Goal: Task Accomplishment & Management: Complete application form

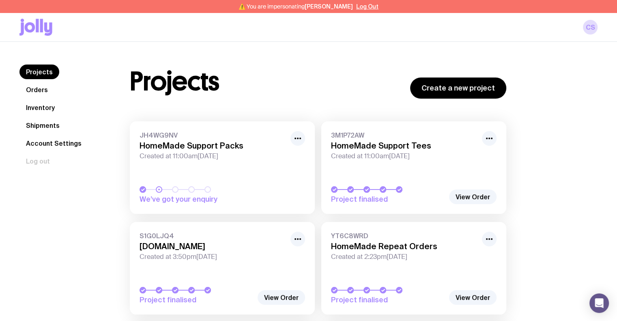
click at [42, 110] on link "Inventory" at bounding box center [40, 107] width 42 height 15
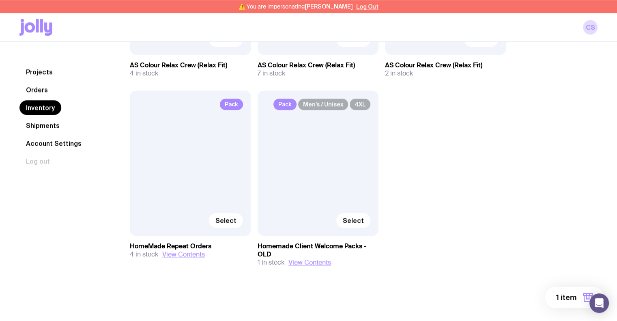
scroll to position [776, 0]
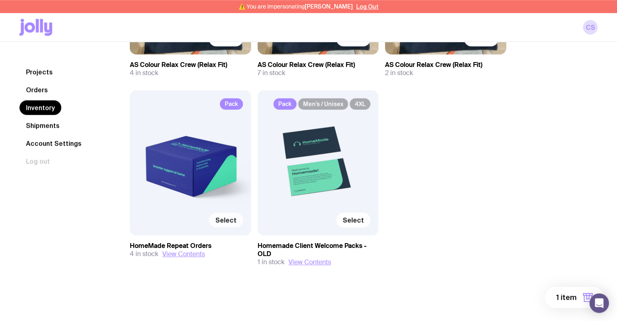
click at [218, 225] on label "Select" at bounding box center [226, 220] width 34 height 15
click at [0, 0] on input "Select" at bounding box center [0, 0] width 0 height 0
click at [568, 298] on span "2 items" at bounding box center [563, 298] width 26 height 10
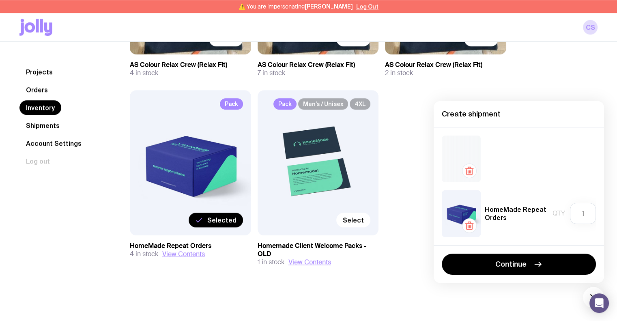
click at [473, 172] on icon "button" at bounding box center [470, 171] width 10 height 10
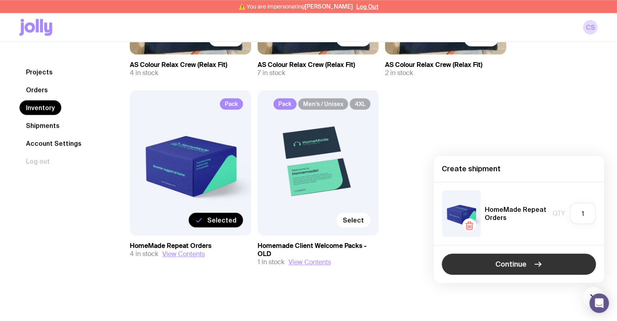
click at [547, 263] on button "Continue" at bounding box center [519, 264] width 154 height 21
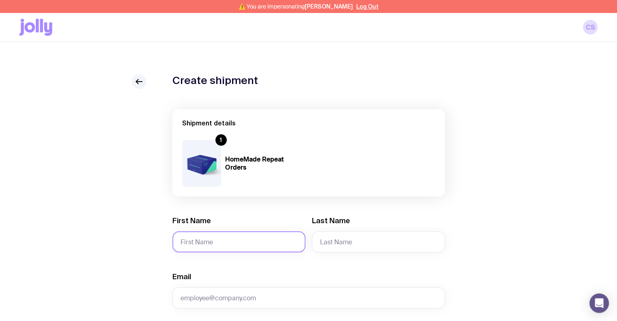
click at [238, 251] on input "First Name" at bounding box center [239, 241] width 133 height 21
type input "El"
type input "Pantorilla"
click at [213, 297] on input "Email" at bounding box center [309, 297] width 273 height 21
paste input "eliseria.pantorilla@homemadesupport.com.au"
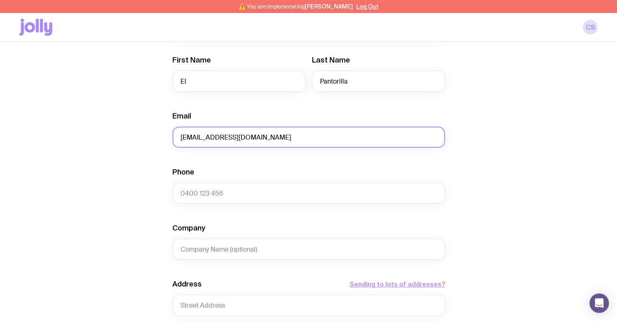
scroll to position [162, 0]
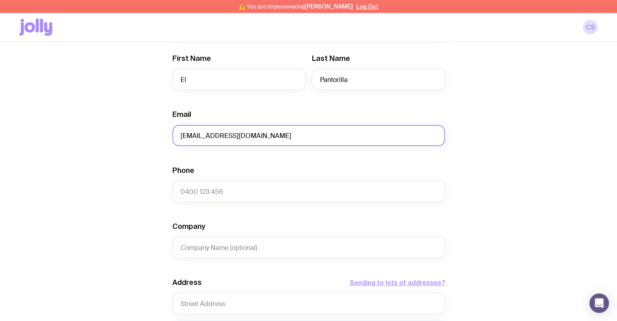
type input "eliseria.pantorilla@homemadesupport.com.au"
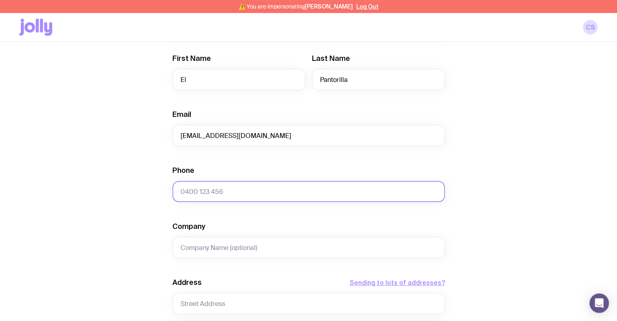
click at [224, 189] on input "Phone" at bounding box center [309, 191] width 273 height 21
paste input "0477137377"
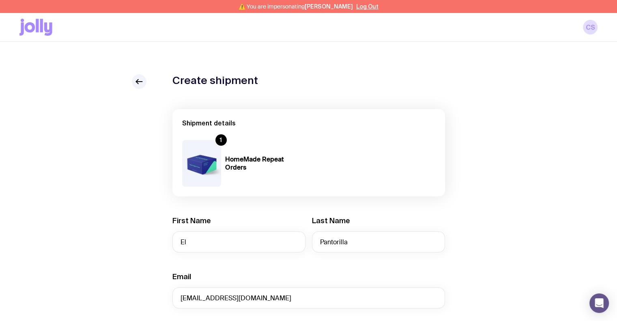
scroll to position [0, 0]
type input "0477137377"
click at [143, 81] on icon at bounding box center [139, 82] width 10 height 10
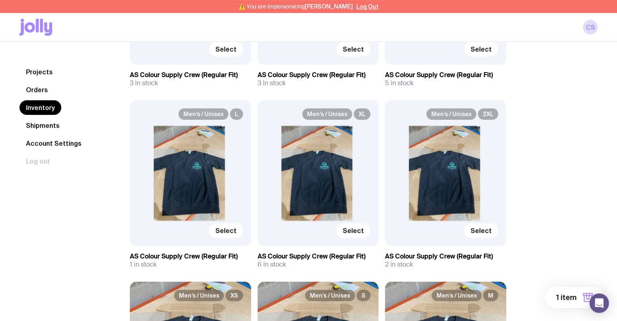
scroll to position [244, 0]
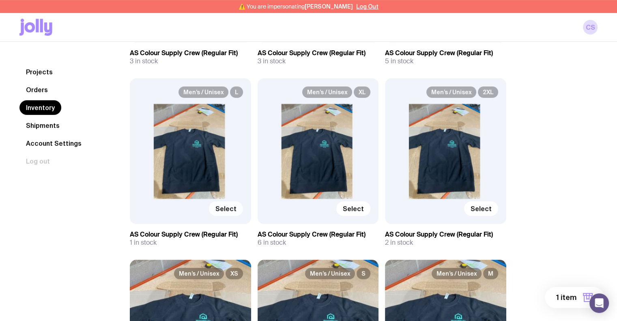
click at [231, 211] on span "Select" at bounding box center [226, 209] width 21 height 8
click at [0, 0] on input "Select" at bounding box center [0, 0] width 0 height 0
click at [575, 298] on span "2 items" at bounding box center [563, 298] width 26 height 10
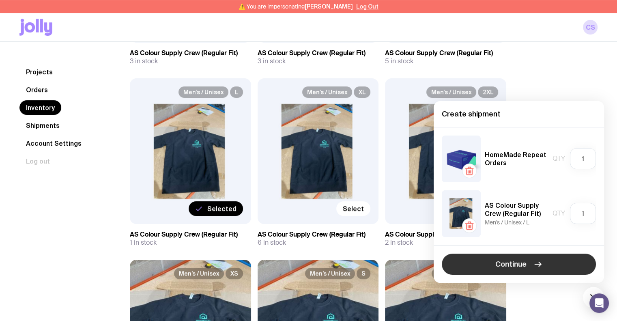
click at [534, 256] on button "Continue" at bounding box center [519, 264] width 154 height 21
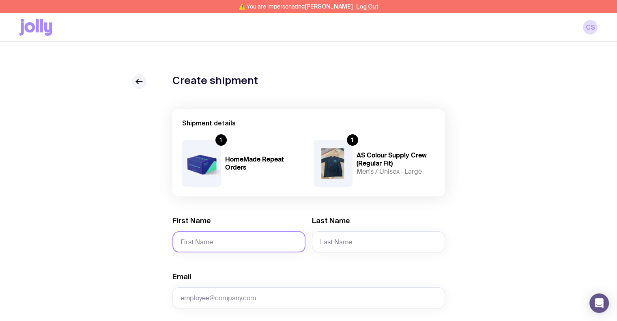
click at [236, 242] on input "First Name" at bounding box center [239, 241] width 133 height 21
type input "El"
type input "Pantorilla"
click at [238, 297] on input "Email" at bounding box center [309, 297] width 273 height 21
paste input "eliseria.pantorilla@homemadesupport.com.au"
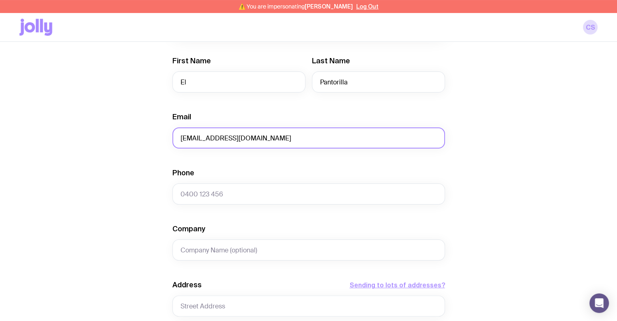
scroll to position [162, 0]
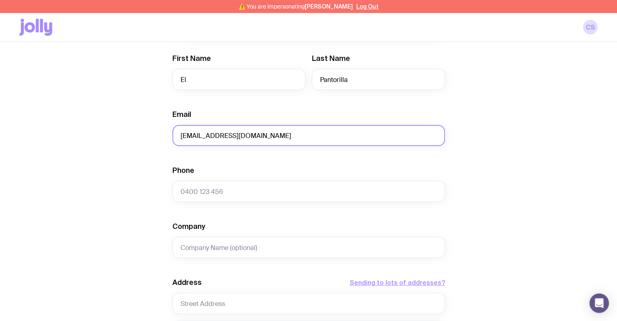
type input "eliseria.pantorilla@homemadesupport.com.au"
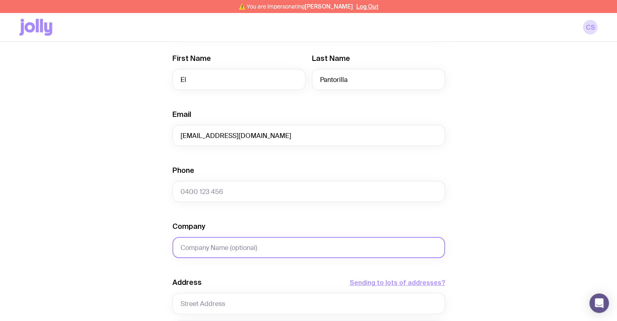
click at [239, 247] on input "Company" at bounding box center [309, 247] width 273 height 21
click at [201, 192] on input "Phone" at bounding box center [309, 191] width 273 height 21
paste input "0477137377"
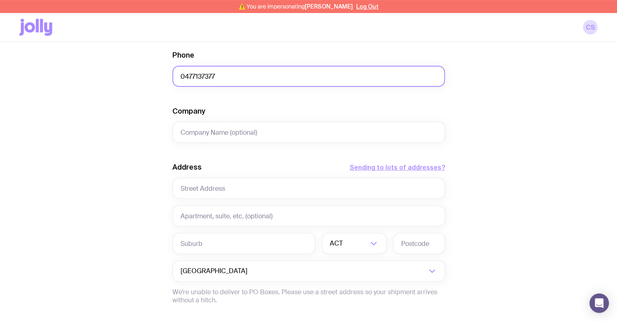
scroll to position [284, 0]
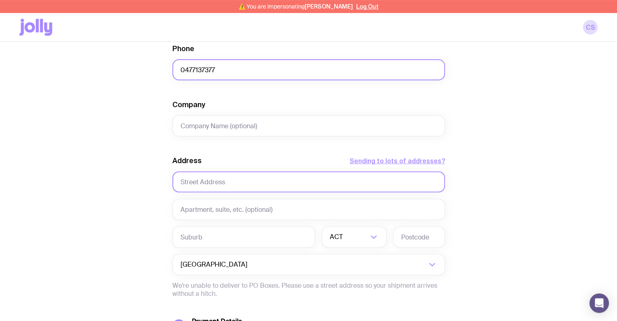
type input "0477137377"
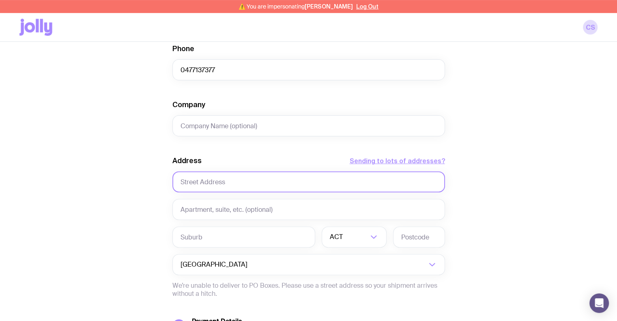
click at [211, 183] on input "text" at bounding box center [309, 181] width 273 height 21
type input "16 Chelsea Court"
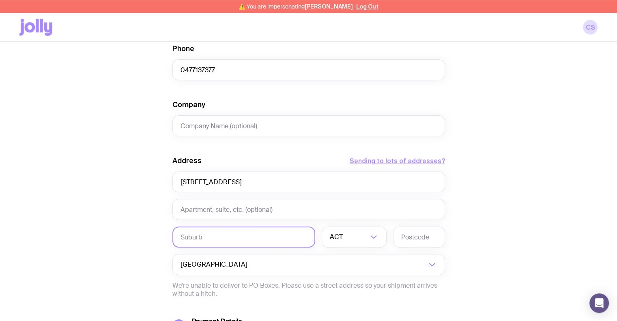
click at [229, 232] on input "text" at bounding box center [244, 237] width 143 height 21
type input "Thomastown"
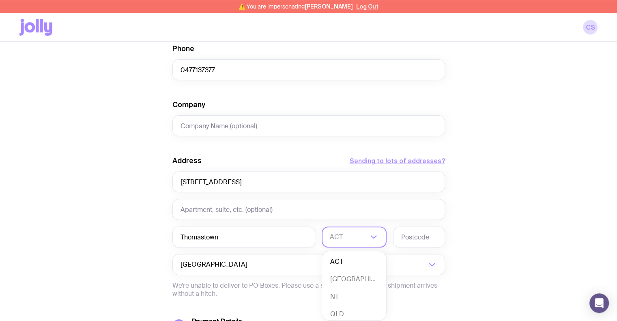
click at [343, 243] on div "ACT" at bounding box center [345, 237] width 47 height 21
click at [342, 292] on li "VIC" at bounding box center [354, 292] width 64 height 17
click at [421, 242] on input "text" at bounding box center [419, 237] width 52 height 21
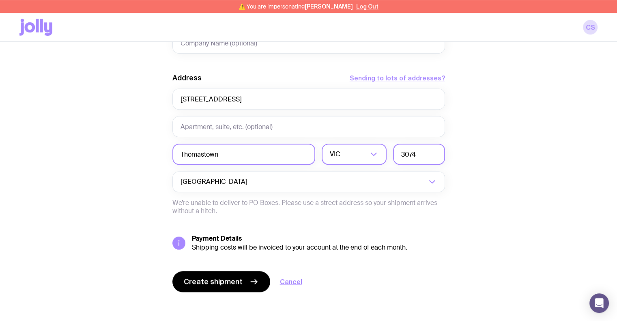
scroll to position [370, 0]
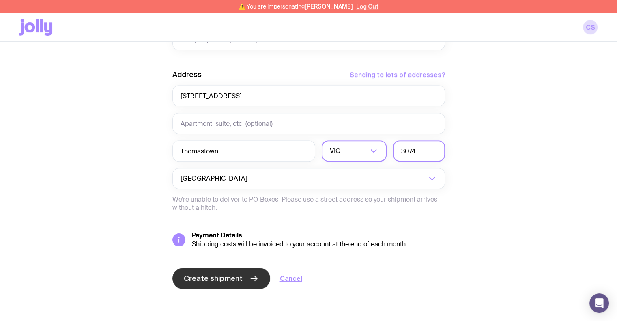
type input "3074"
click at [231, 279] on span "Create shipment" at bounding box center [213, 279] width 59 height 10
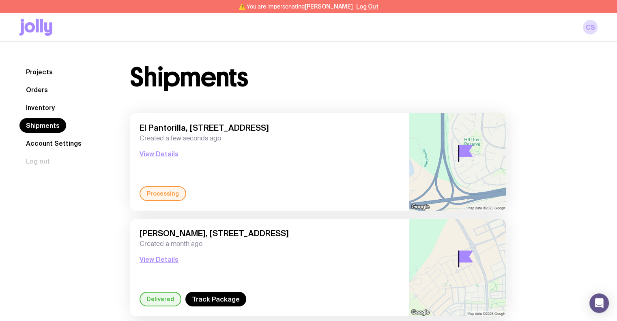
click at [48, 110] on link "Inventory" at bounding box center [40, 107] width 42 height 15
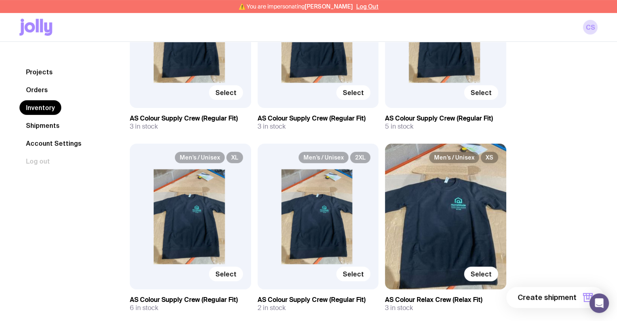
scroll to position [203, 0]
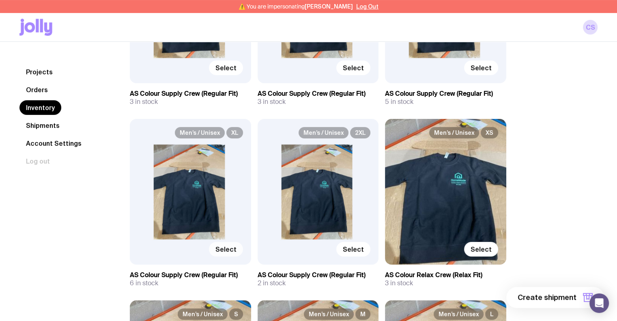
click at [229, 246] on span "Select" at bounding box center [226, 249] width 21 height 8
click at [0, 0] on input "Select" at bounding box center [0, 0] width 0 height 0
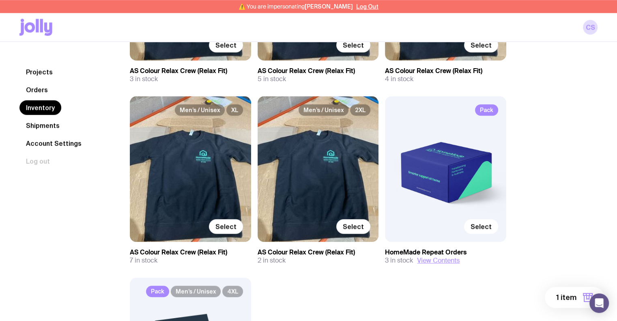
scroll to position [609, 0]
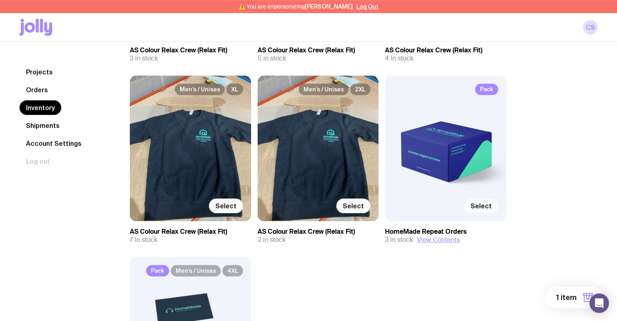
click at [482, 207] on span "Select" at bounding box center [481, 206] width 21 height 8
click at [0, 0] on input "Select" at bounding box center [0, 0] width 0 height 0
click at [564, 292] on button "2 items" at bounding box center [571, 297] width 65 height 21
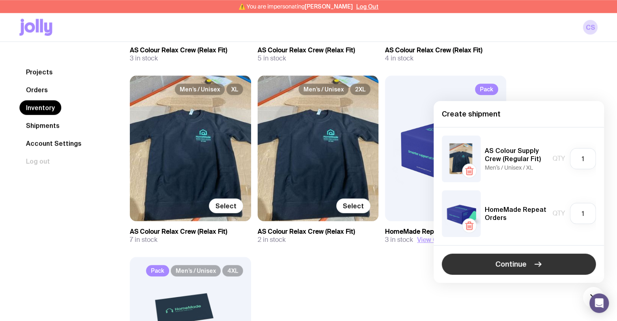
click at [544, 265] on button "Continue" at bounding box center [519, 264] width 154 height 21
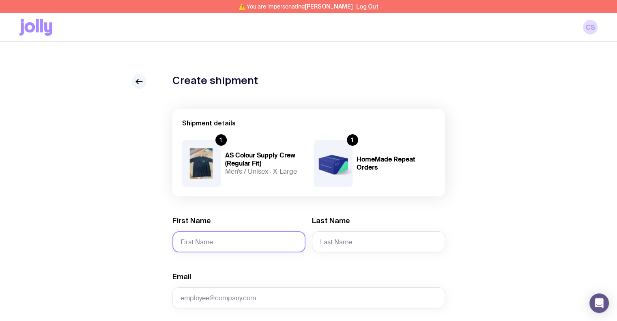
click at [222, 241] on input "First Name" at bounding box center [239, 241] width 133 height 21
type input "Kirsten"
type input "Langham"
click at [215, 292] on input "Email" at bounding box center [309, 297] width 273 height 21
paste input "kirsten.langham@homemadesupport.com.au"
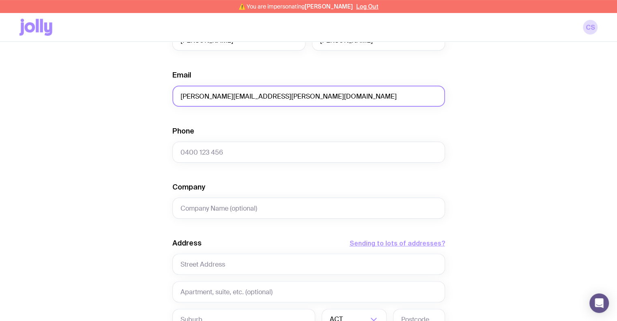
scroll to position [203, 0]
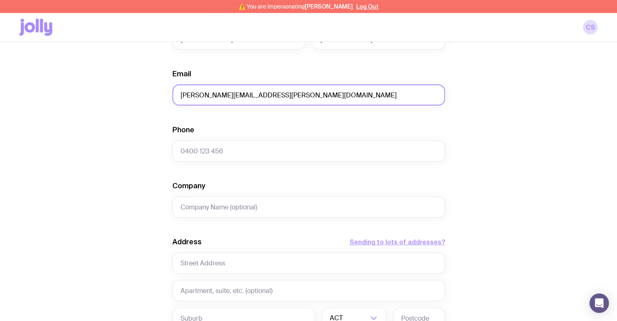
type input "kirsten.langham@homemadesupport.com.au"
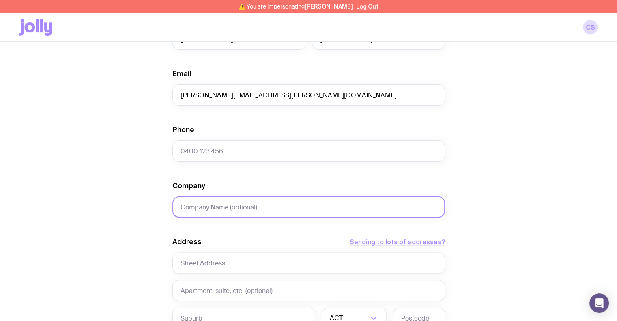
click at [250, 204] on input "Company" at bounding box center [309, 206] width 273 height 21
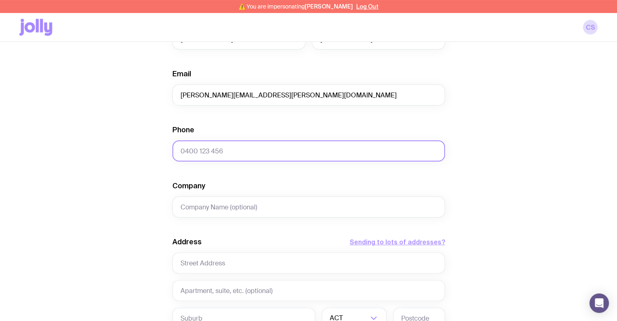
click at [227, 153] on input "Phone" at bounding box center [309, 150] width 273 height 21
paste input "0447240884"
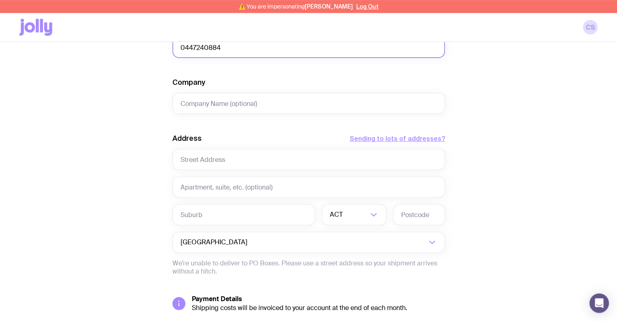
scroll to position [325, 0]
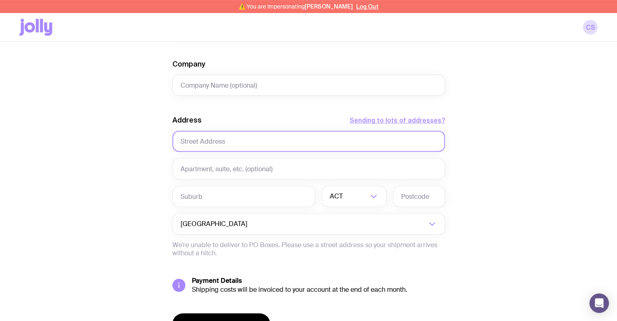
type input "0447240884"
click at [199, 144] on input "text" at bounding box center [309, 141] width 273 height 21
type input "32 Sygna St"
type input "Fern Bay"
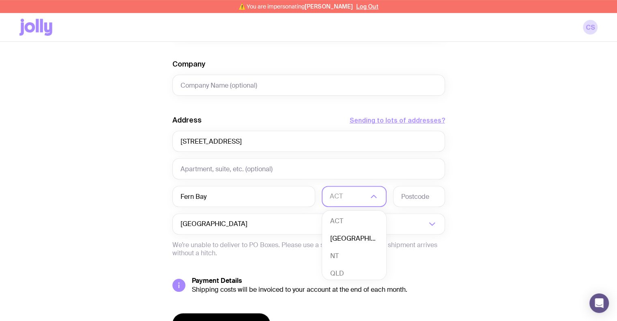
click at [347, 236] on li "NSW" at bounding box center [354, 238] width 64 height 17
click at [412, 193] on input "text" at bounding box center [419, 196] width 52 height 21
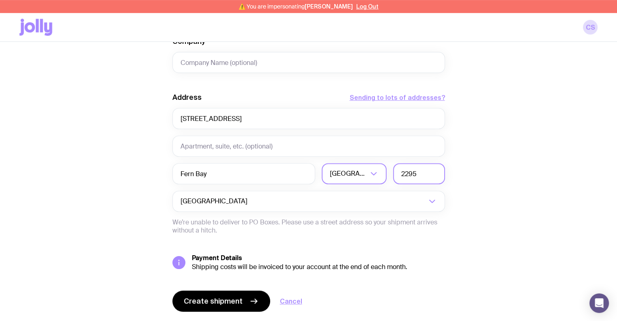
scroll to position [370, 0]
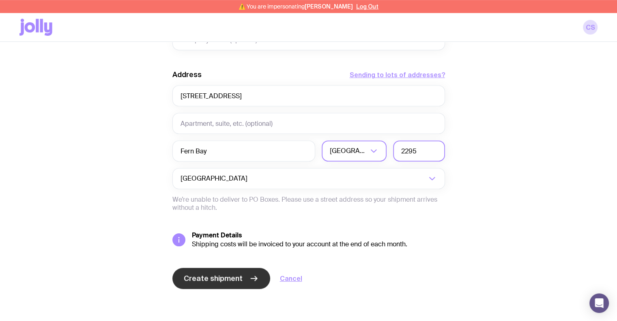
type input "2295"
click at [241, 277] on button "Create shipment" at bounding box center [222, 278] width 98 height 21
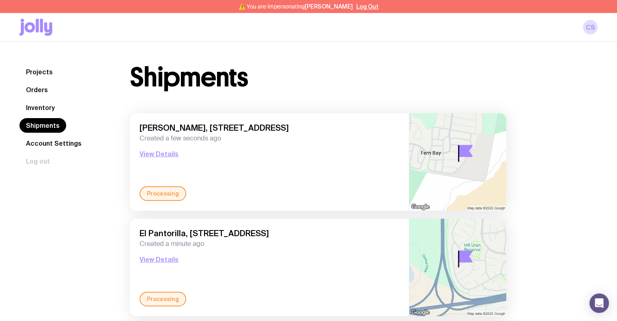
click at [48, 108] on link "Inventory" at bounding box center [40, 107] width 42 height 15
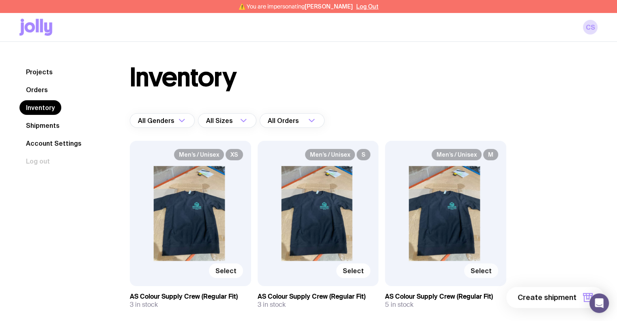
click at [477, 266] on label "Select" at bounding box center [481, 270] width 34 height 15
click at [0, 0] on input "Select" at bounding box center [0, 0] width 0 height 0
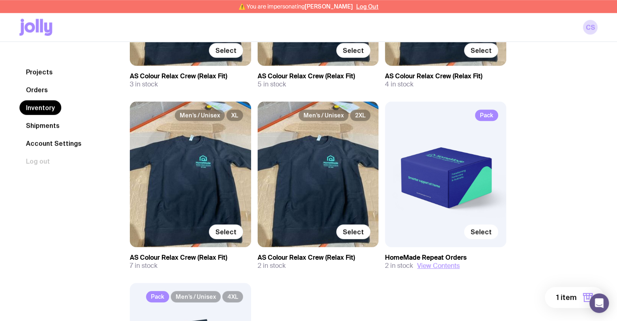
scroll to position [690, 0]
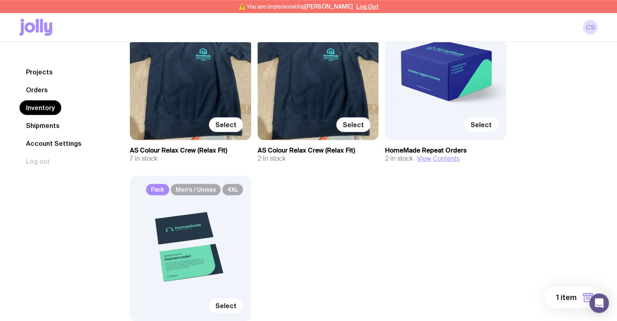
click at [488, 128] on label "Select" at bounding box center [481, 124] width 34 height 15
click at [0, 0] on input "Select" at bounding box center [0, 0] width 0 height 0
click at [563, 296] on span "2 items" at bounding box center [563, 298] width 26 height 10
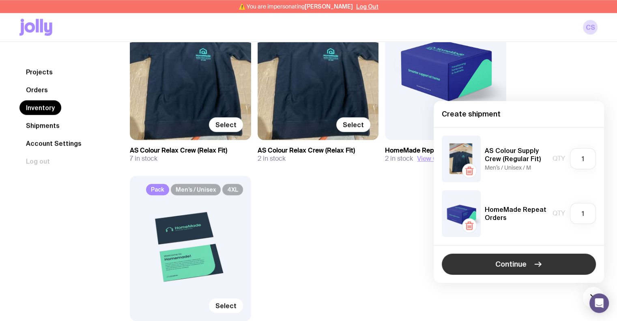
click at [522, 259] on button "Continue" at bounding box center [519, 264] width 154 height 21
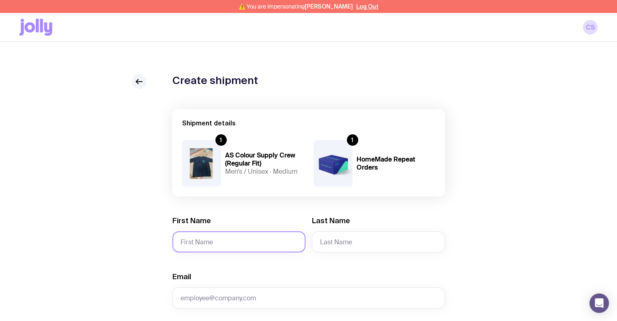
click at [225, 242] on input "First Name" at bounding box center [239, 241] width 133 height 21
type input "Aaliyah"
type input "Williams"
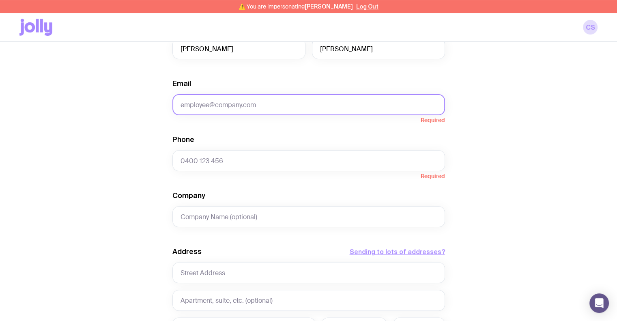
click at [234, 107] on input "Email" at bounding box center [309, 104] width 273 height 21
paste input "aaliyah.williams@homemadesupport.com.au"
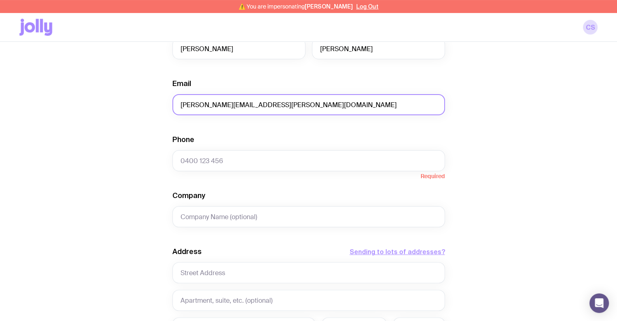
type input "aaliyah.williams@homemadesupport.com.au"
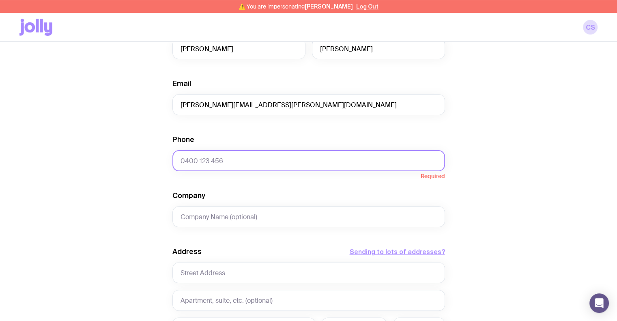
click at [216, 153] on input "Phone" at bounding box center [309, 160] width 273 height 21
paste input "0413691468"
type input "0413691468"
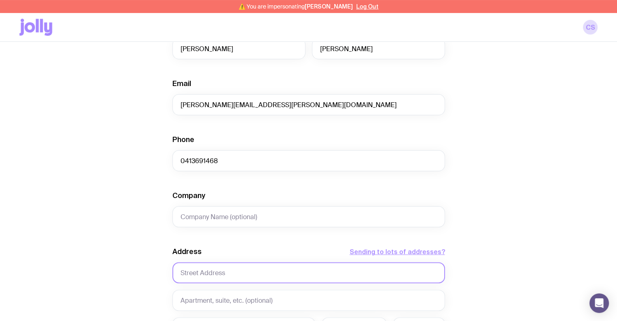
click at [214, 271] on input "text" at bounding box center [309, 272] width 273 height 21
type input "20 Highgrove Street"
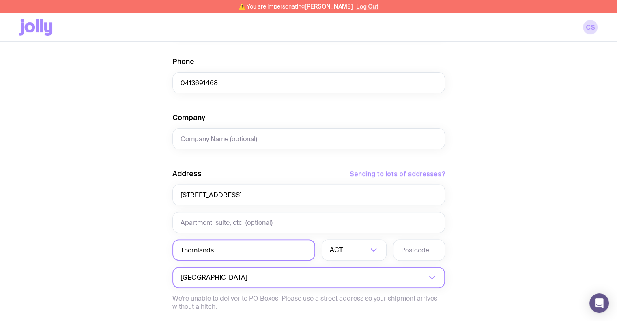
scroll to position [292, 0]
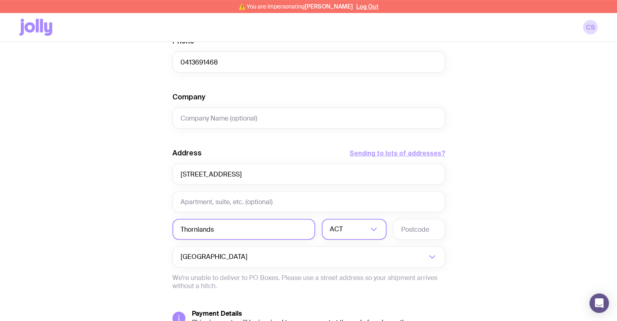
type input "Thornlands"
click at [345, 230] on input "Search for option" at bounding box center [357, 229] width 24 height 21
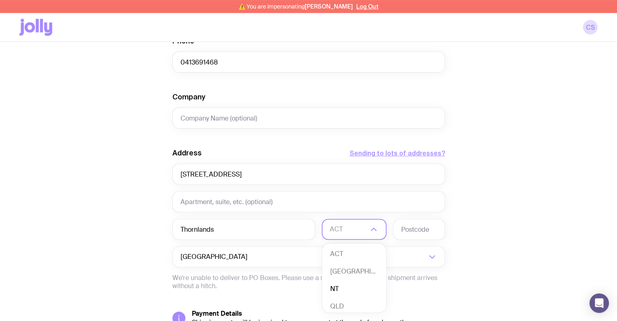
scroll to position [2, 0]
click at [344, 300] on li "QLD" at bounding box center [354, 304] width 64 height 17
click at [417, 232] on input "text" at bounding box center [419, 229] width 52 height 21
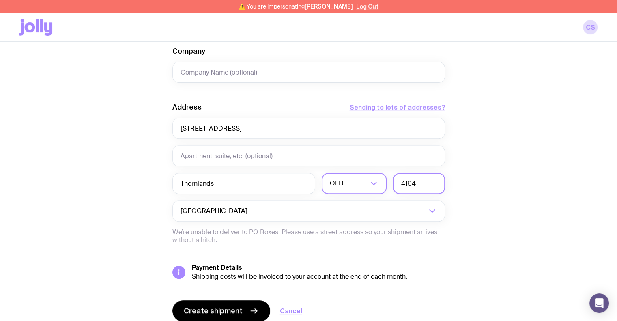
scroll to position [370, 0]
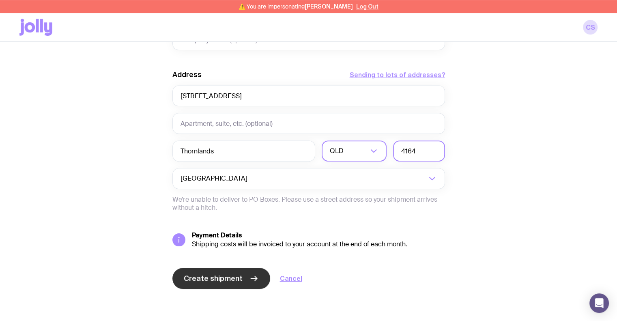
type input "4164"
click at [211, 278] on span "Create shipment" at bounding box center [213, 279] width 59 height 10
